Goal: Task Accomplishment & Management: Manage account settings

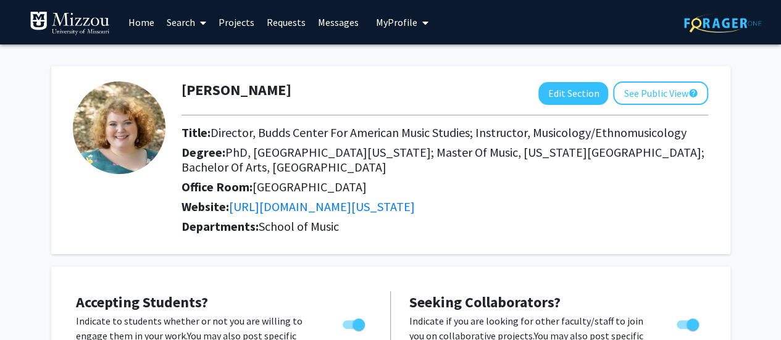
click at [241, 26] on link "Projects" at bounding box center [236, 22] width 48 height 43
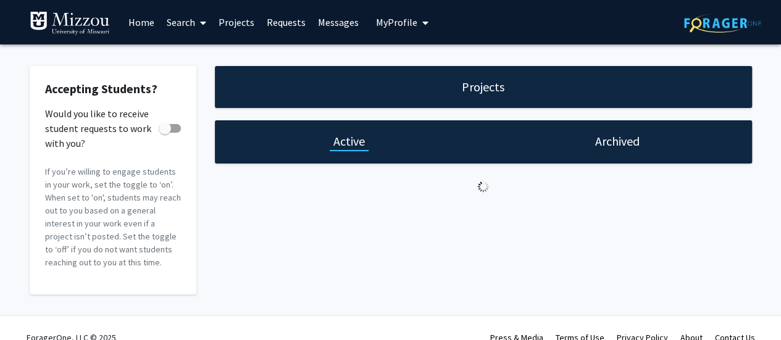
checkbox input "true"
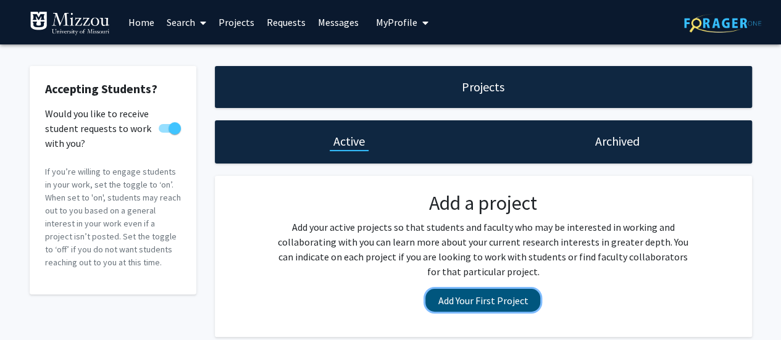
click at [502, 297] on button "Add Your First Project" at bounding box center [482, 300] width 115 height 23
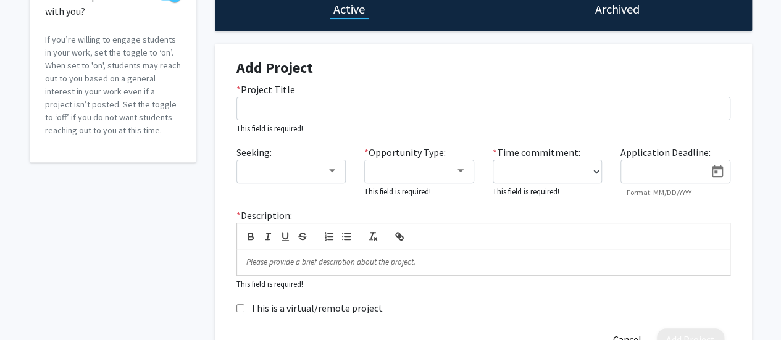
scroll to position [163, 0]
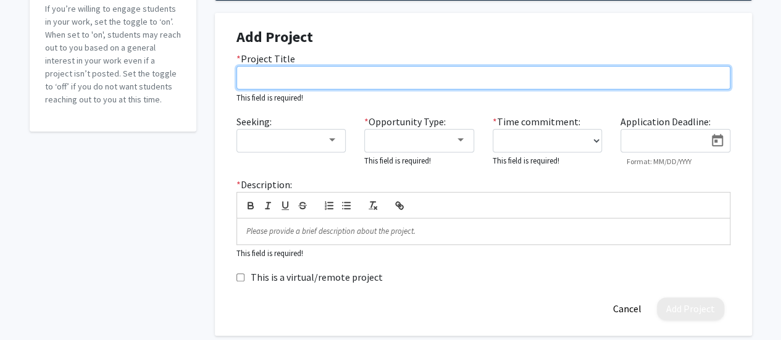
click at [482, 85] on input "* Project Title" at bounding box center [483, 77] width 494 height 23
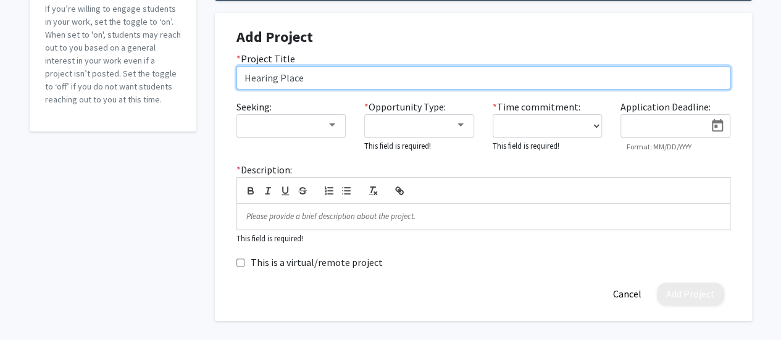
type input "Hearing Place"
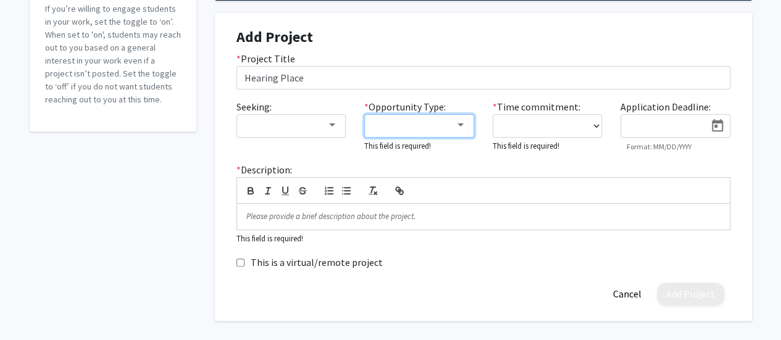
click at [460, 125] on div at bounding box center [460, 124] width 6 height 3
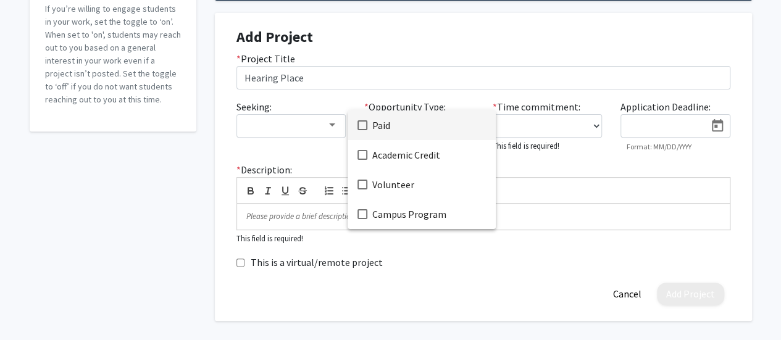
click at [773, 145] on div at bounding box center [390, 170] width 781 height 340
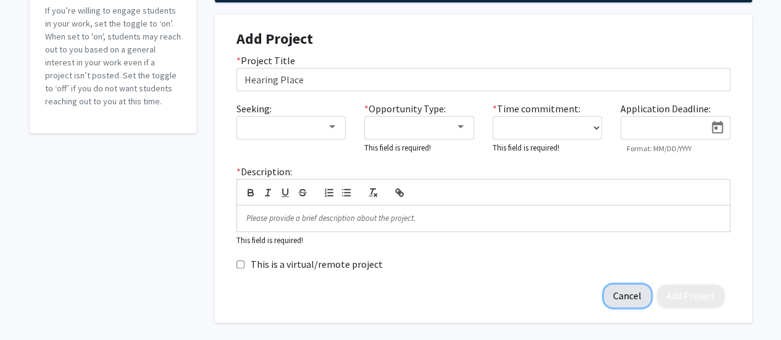
click at [633, 295] on button "Cancel" at bounding box center [627, 296] width 47 height 23
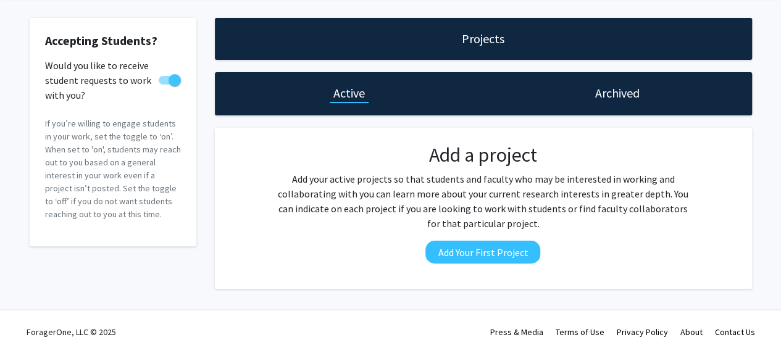
scroll to position [62, 0]
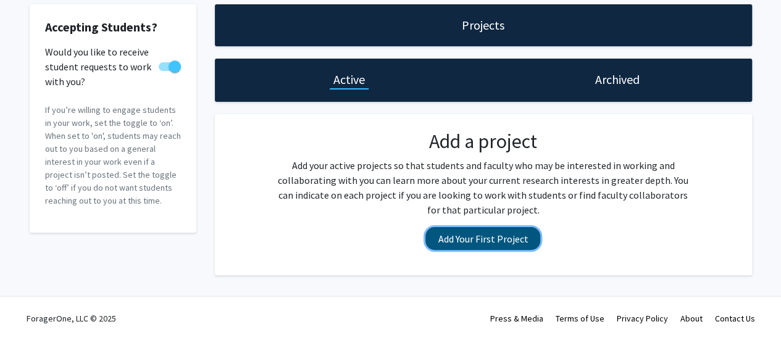
click at [480, 235] on button "Add Your First Project" at bounding box center [482, 238] width 115 height 23
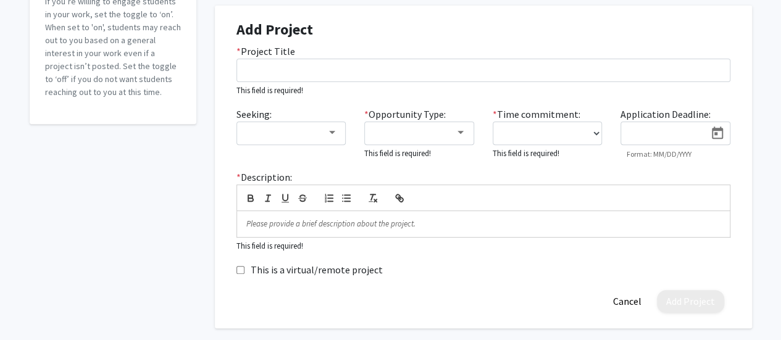
scroll to position [173, 0]
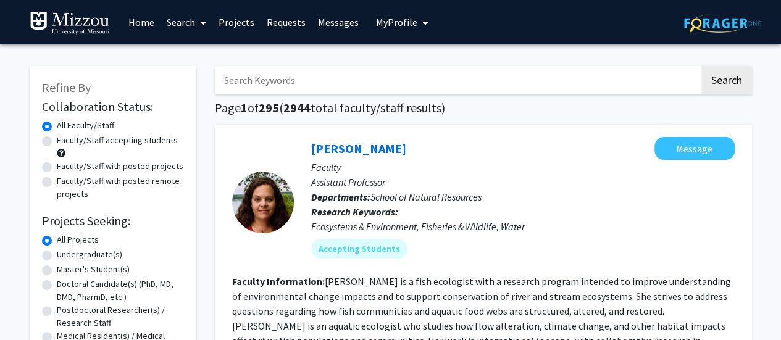
click at [402, 23] on span "My Profile" at bounding box center [396, 22] width 41 height 12
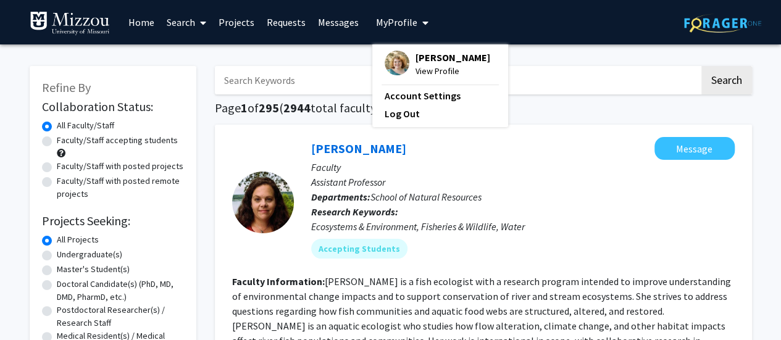
click at [415, 59] on span "[PERSON_NAME]" at bounding box center [452, 58] width 75 height 14
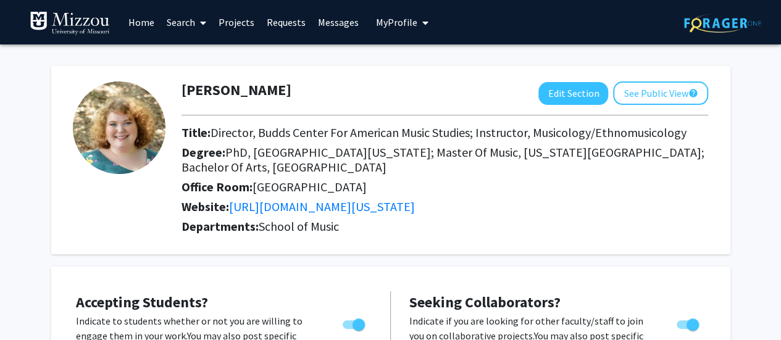
click at [251, 25] on link "Projects" at bounding box center [236, 22] width 48 height 43
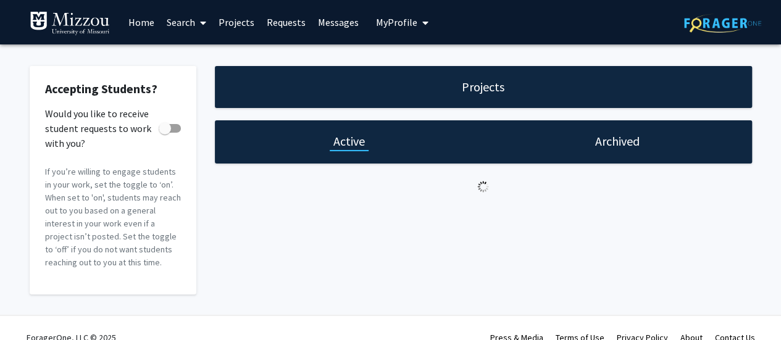
checkbox input "true"
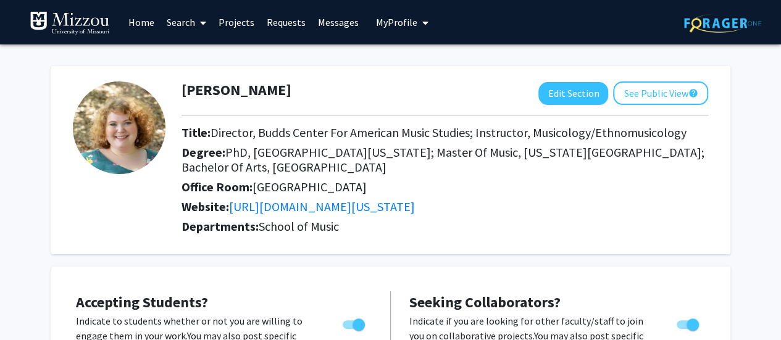
click at [236, 20] on link "Projects" at bounding box center [236, 22] width 48 height 43
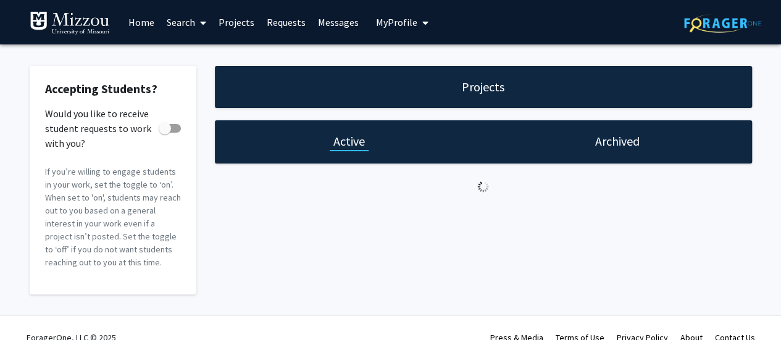
checkbox input "true"
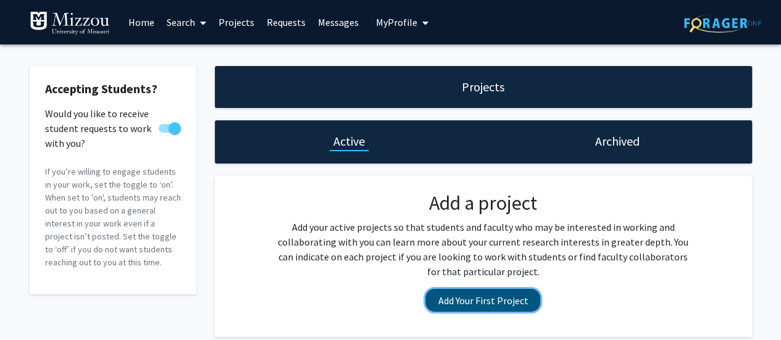
click at [492, 302] on button "Add Your First Project" at bounding box center [482, 300] width 115 height 23
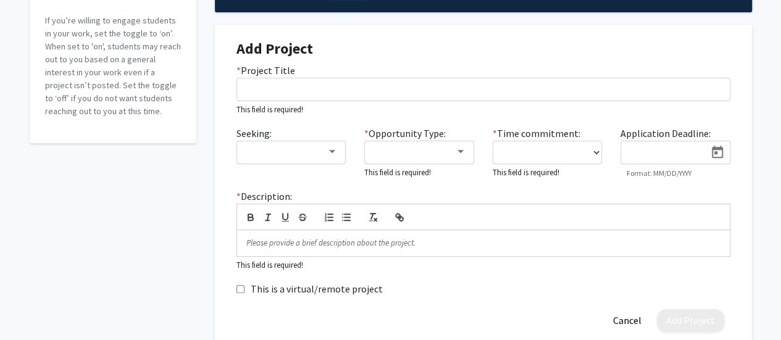
scroll to position [152, 0]
